Goal: Find specific page/section

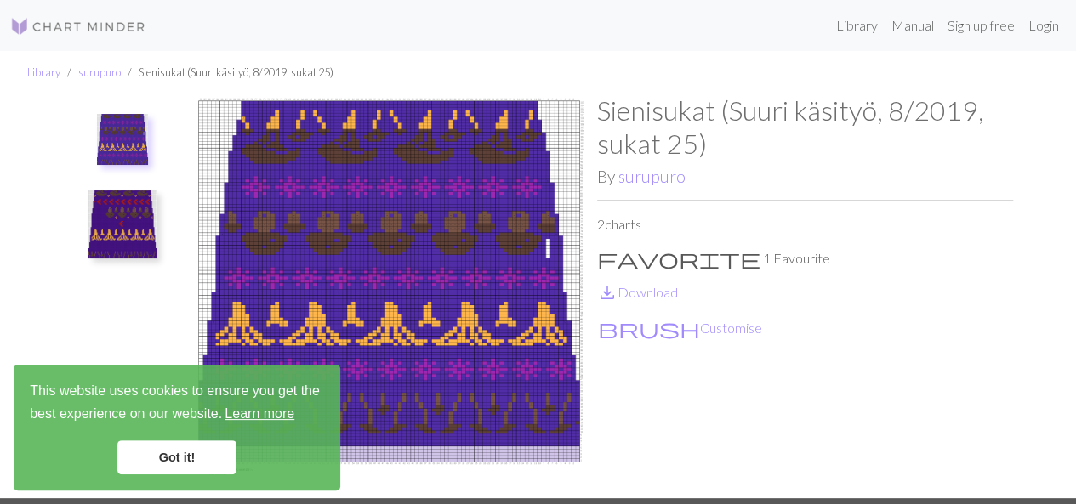
click at [271, 418] on link "Learn more" at bounding box center [259, 414] width 75 height 26
click at [127, 138] on img at bounding box center [122, 139] width 51 height 51
click at [131, 140] on img at bounding box center [122, 139] width 51 height 51
click at [126, 209] on img at bounding box center [122, 224] width 68 height 68
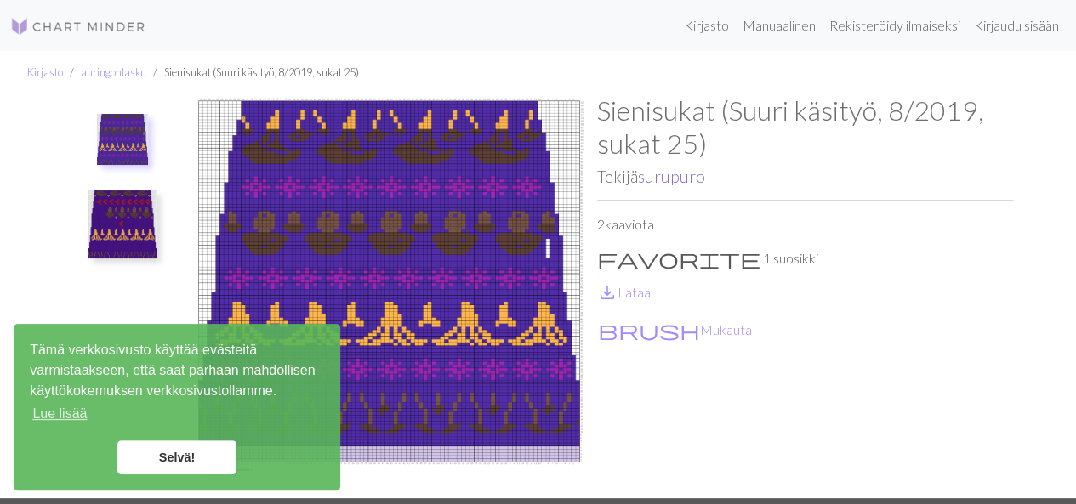
click at [673, 183] on font "surupuro" at bounding box center [671, 177] width 67 height 20
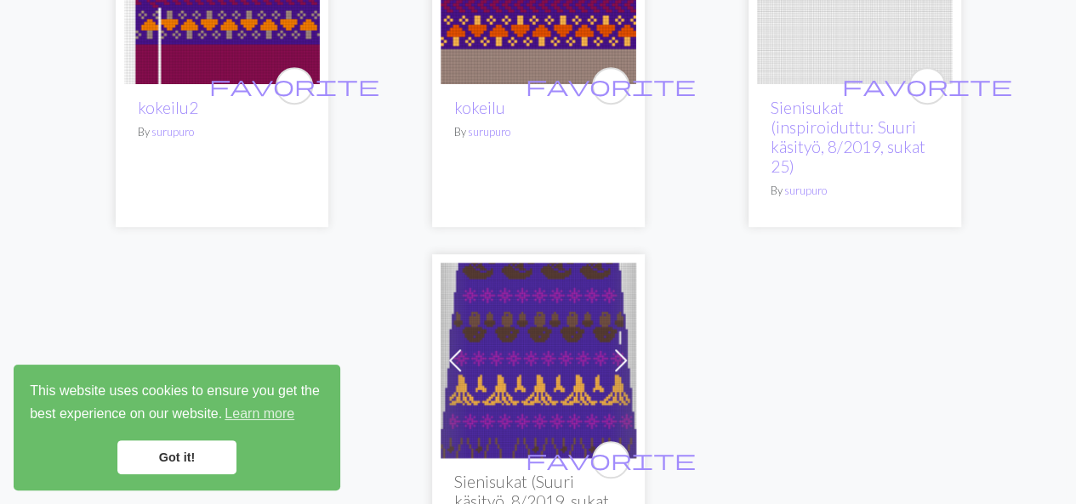
scroll to position [255, 0]
